Goal: Information Seeking & Learning: Learn about a topic

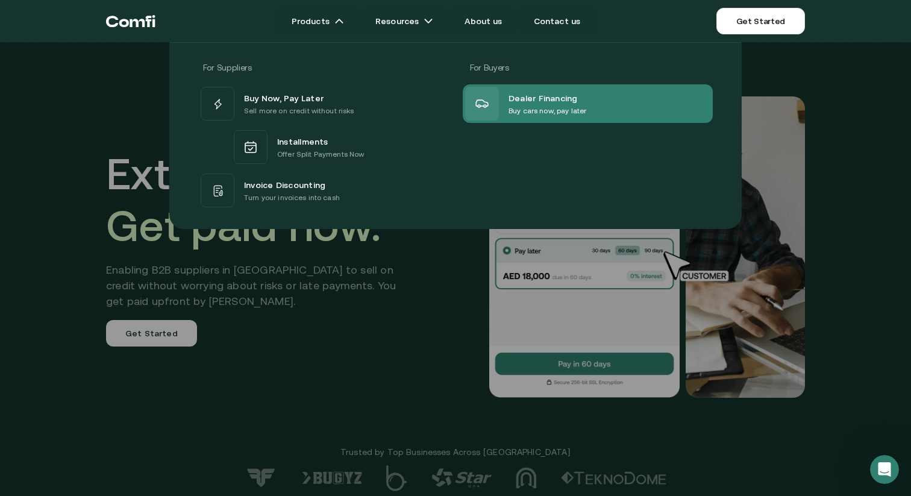
click at [537, 119] on div "Dealer Financing Buy cars now, pay later" at bounding box center [525, 104] width 121 height 34
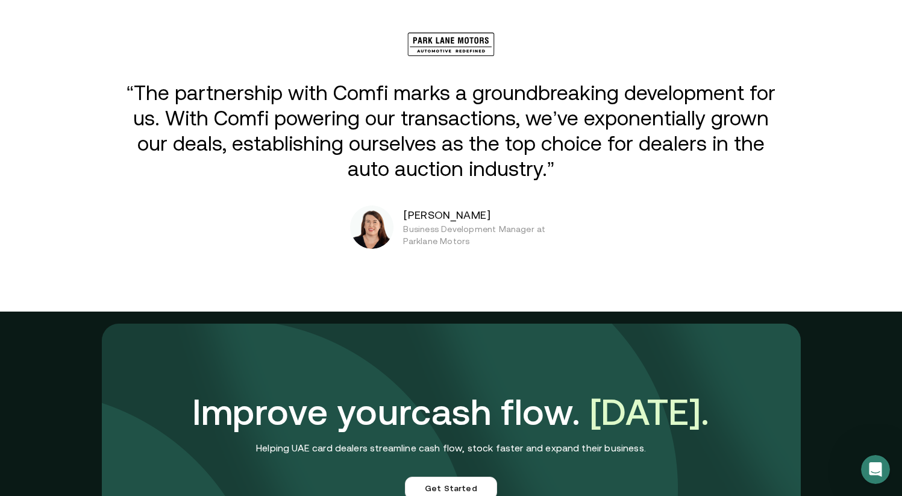
scroll to position [2958, 0]
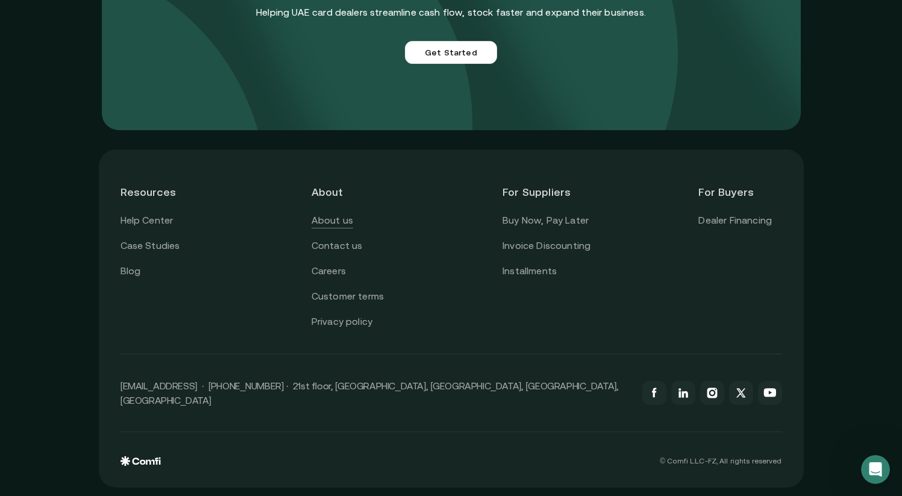
click at [340, 224] on link "About us" at bounding box center [332, 221] width 42 height 16
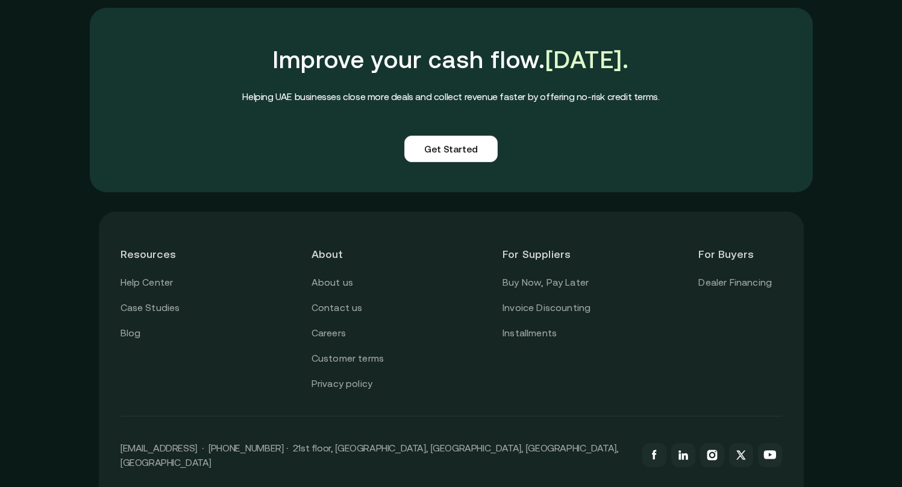
scroll to position [2993, 0]
